Goal: Find specific page/section: Find specific page/section

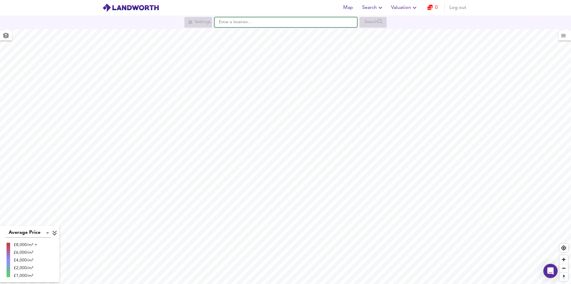
click at [256, 22] on input "text" at bounding box center [285, 22] width 143 height 10
paste input "ME4 4QR"
click at [281, 33] on div "[STREET_ADDRESS]" at bounding box center [284, 34] width 136 height 6
type input "[STREET_ADDRESS]"
checkbox input "false"
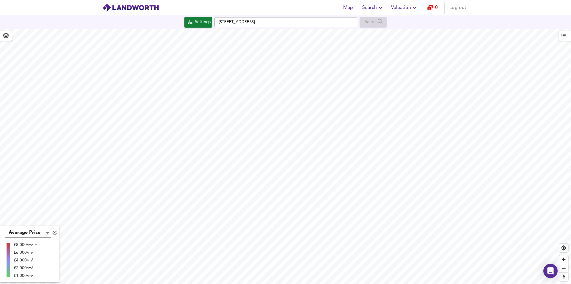
checkbox input "true"
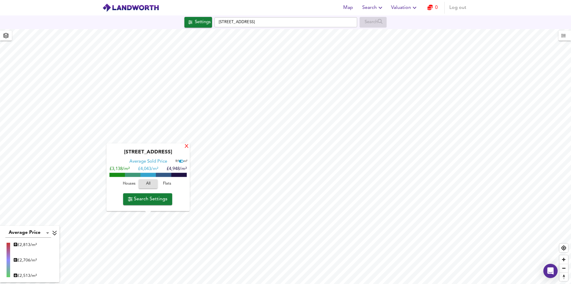
click at [188, 146] on div "X" at bounding box center [186, 147] width 5 height 6
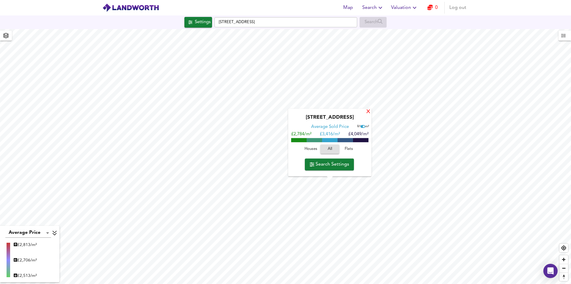
click at [370, 112] on div "X" at bounding box center [368, 112] width 5 height 6
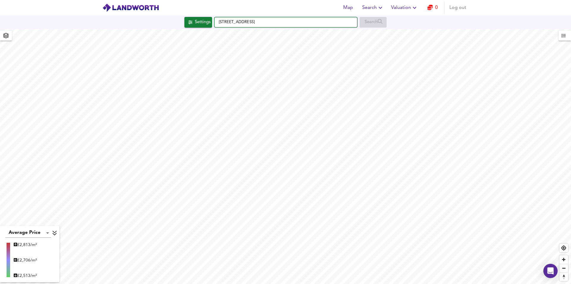
drag, startPoint x: 256, startPoint y: 23, endPoint x: 276, endPoint y: 23, distance: 19.3
click at [276, 23] on input "[STREET_ADDRESS]" at bounding box center [285, 22] width 143 height 10
